Goal: Information Seeking & Learning: Learn about a topic

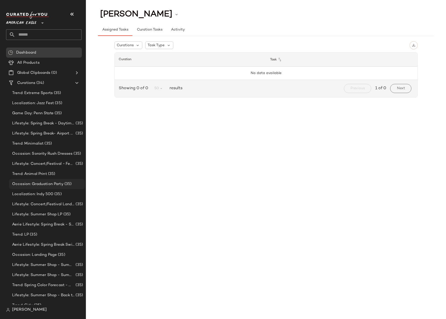
click at [20, 188] on div "Occasion: Graduation Party (35)" at bounding box center [47, 184] width 76 height 10
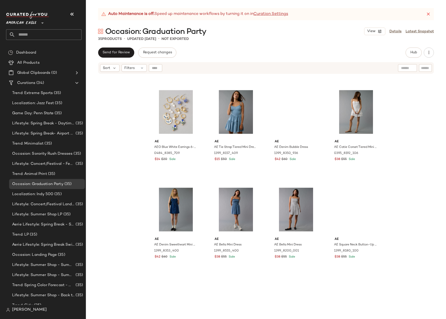
scroll to position [622, 0]
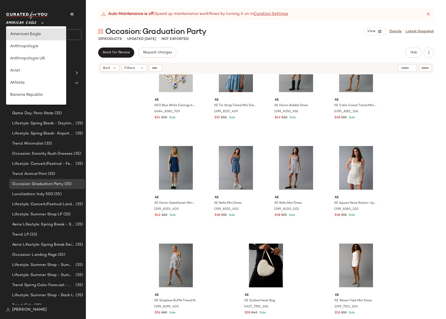
click at [30, 19] on span "American Eagle" at bounding box center [21, 21] width 30 height 9
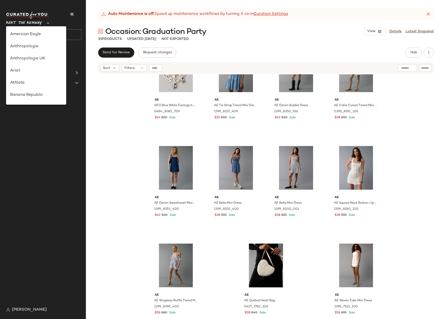
scroll to position [200, 0]
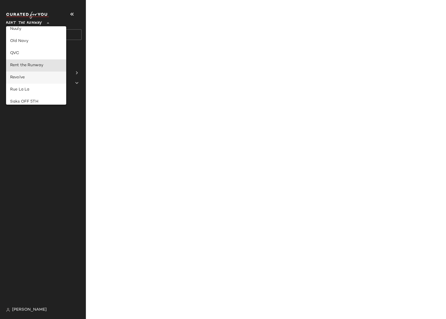
click at [33, 79] on div "Revolve" at bounding box center [36, 78] width 52 height 6
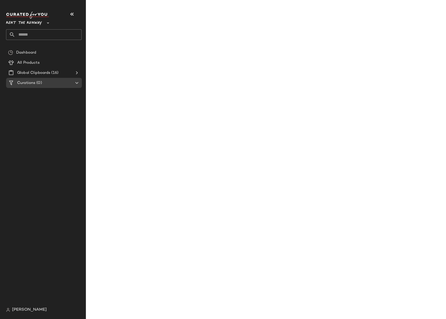
type input "**"
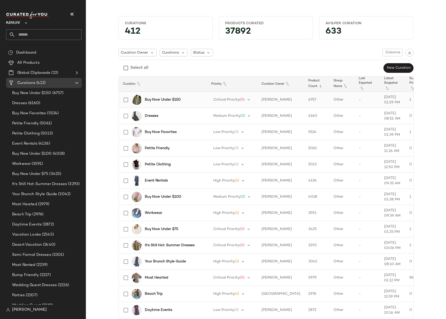
click at [163, 100] on b "Buy Now Under $150" at bounding box center [163, 99] width 36 height 5
click at [161, 95] on div "Buy Now Under $150" at bounding box center [161, 100] width 83 height 12
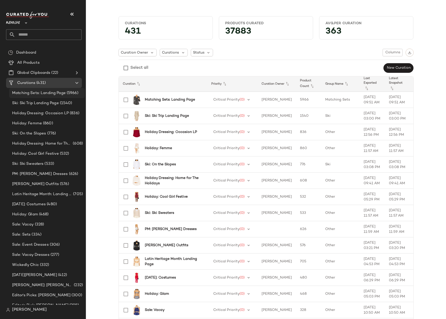
click at [30, 91] on span "Matching Sets: Landing Page" at bounding box center [39, 93] width 54 height 6
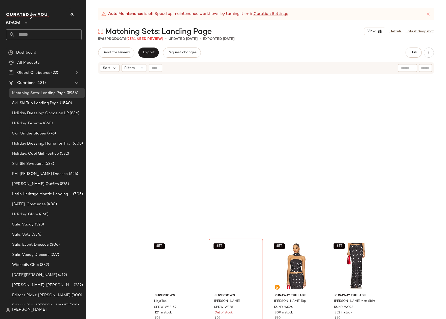
scroll to position [1611, 0]
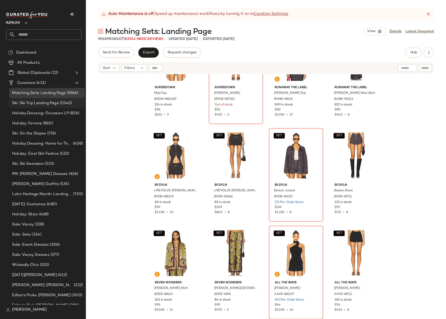
click at [35, 106] on div "Ski: Ski Trip Landing Page (1540)" at bounding box center [47, 103] width 76 height 10
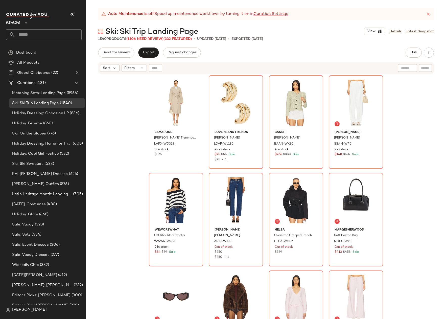
click at [102, 206] on div "LAMARQUE Colette Trenchcoat LARX-WO338 8 in stock $375 Lovers and Friends Gia E…" at bounding box center [266, 202] width 360 height 257
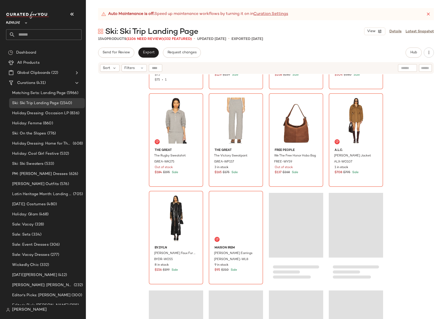
scroll to position [1057, 0]
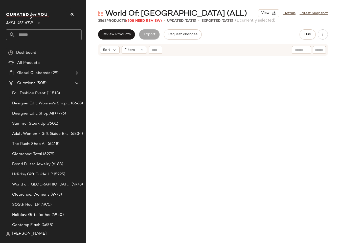
scroll to position [2197, 0]
